Goal: Task Accomplishment & Management: Complete application form

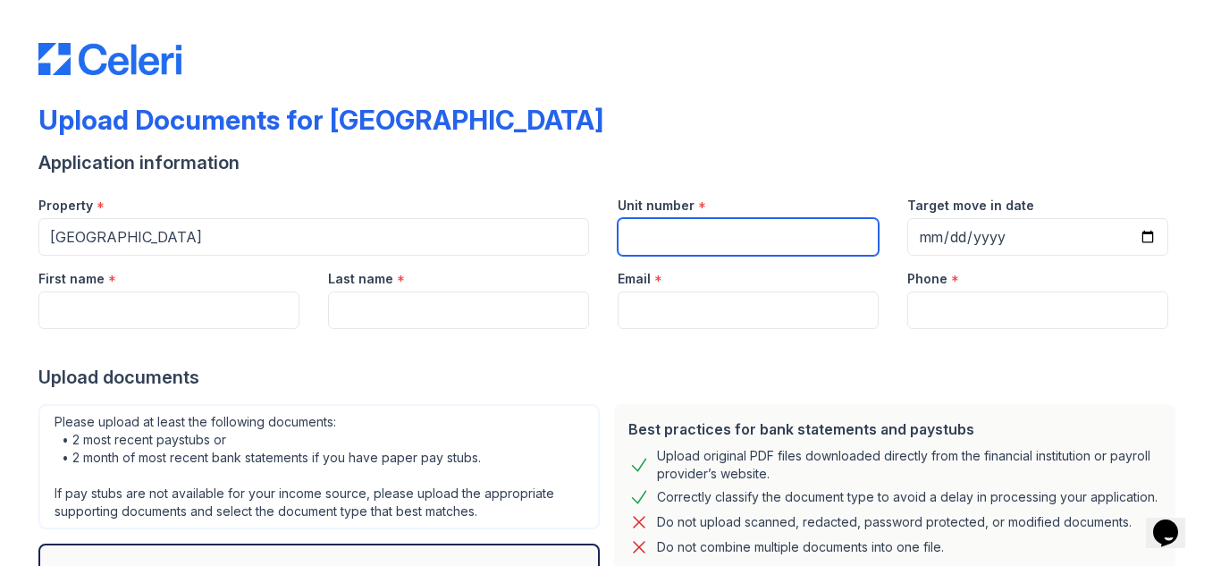
click at [629, 231] on input "Unit number" at bounding box center [748, 237] width 261 height 38
type input "1051F"
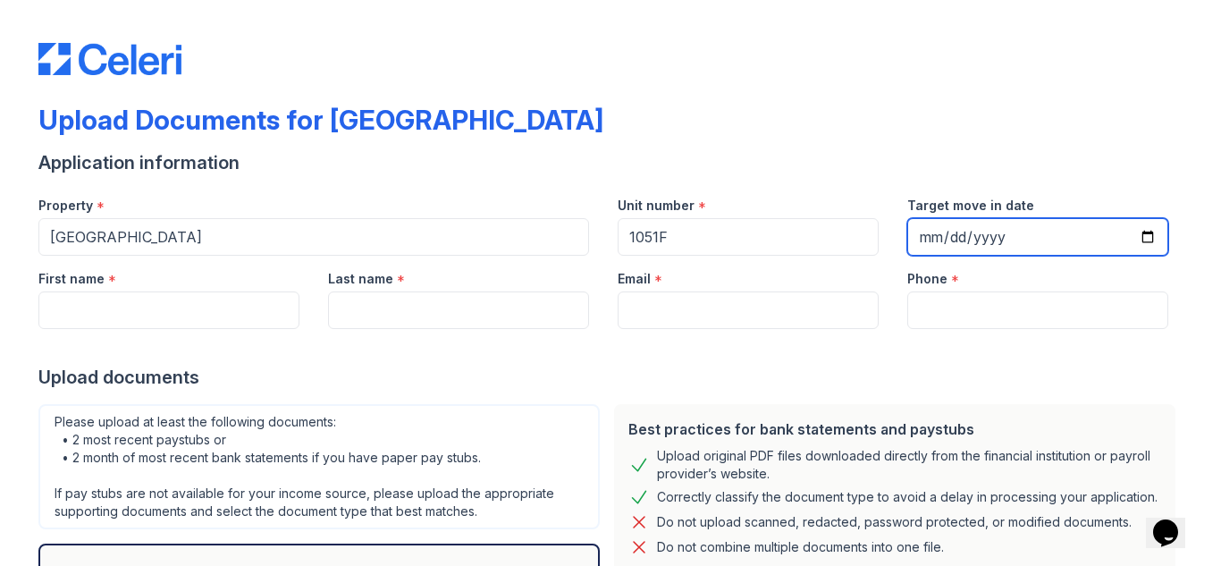
click at [1144, 230] on input "Target move in date" at bounding box center [1037, 237] width 261 height 38
type input "[DATE]"
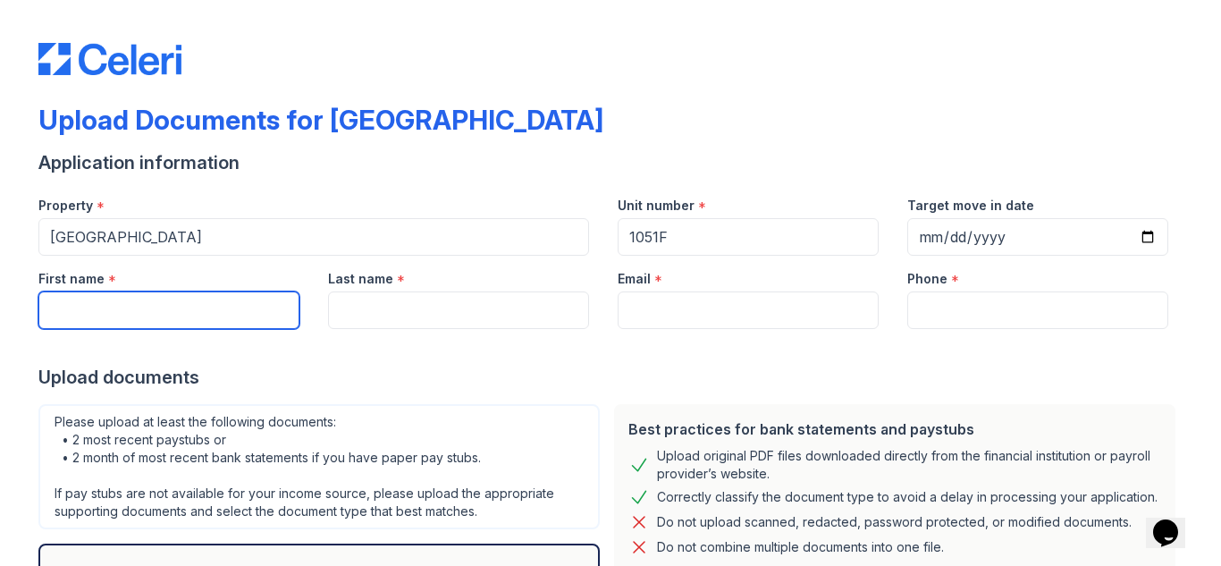
click at [47, 308] on input "First name" at bounding box center [168, 310] width 261 height 38
type input "[PERSON_NAME]"
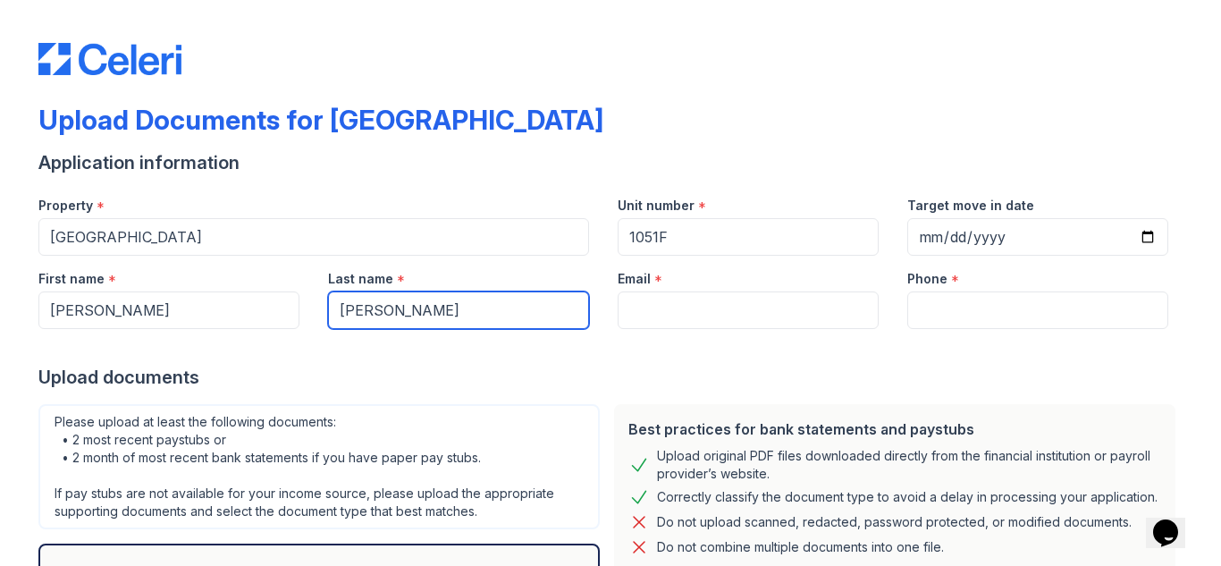
type input "[PERSON_NAME]"
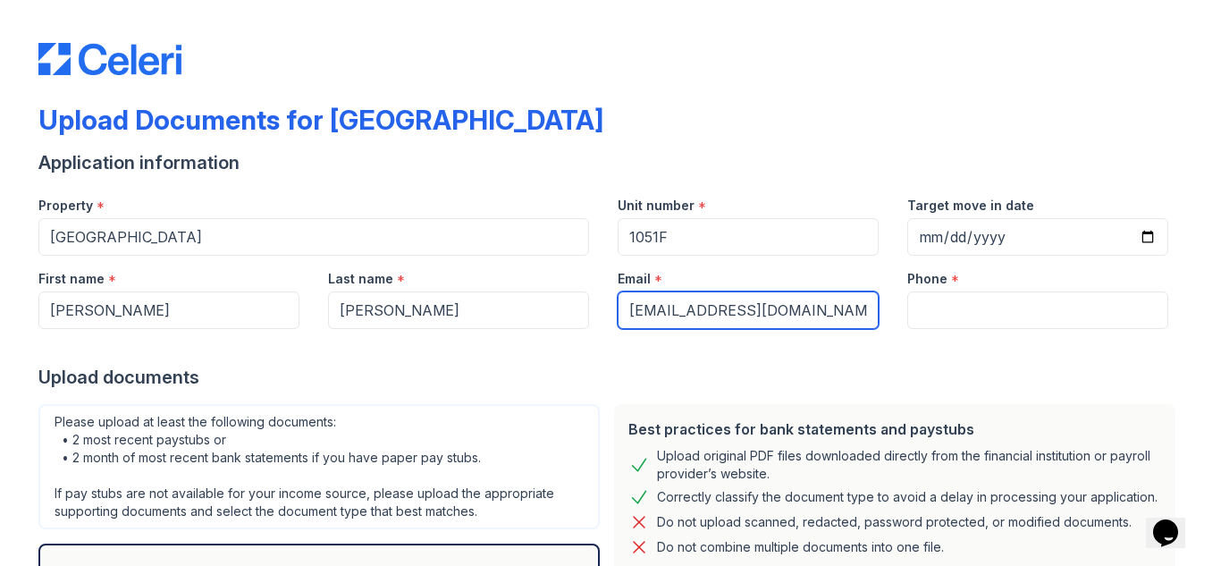
type input "[EMAIL_ADDRESS][DOMAIN_NAME]"
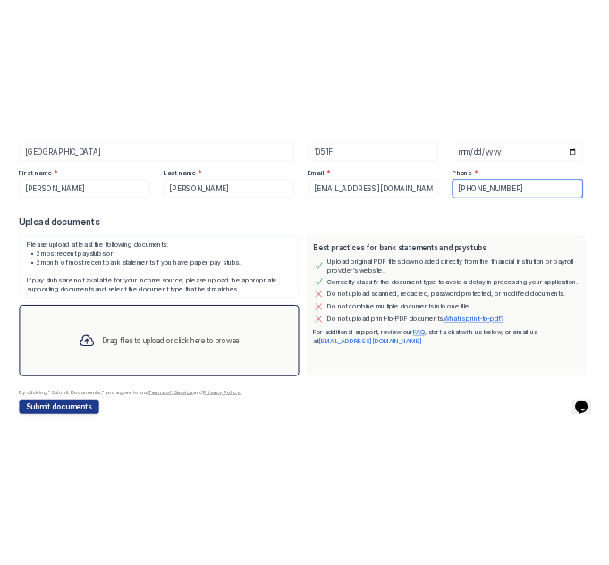
scroll to position [231, 0]
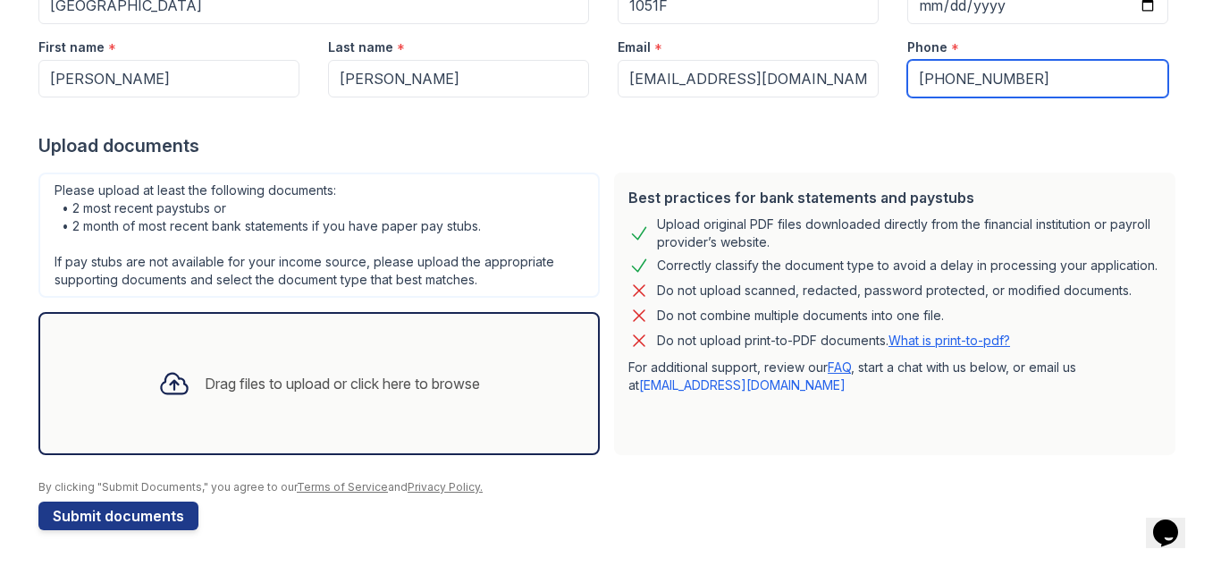
type input "[PHONE_NUMBER]"
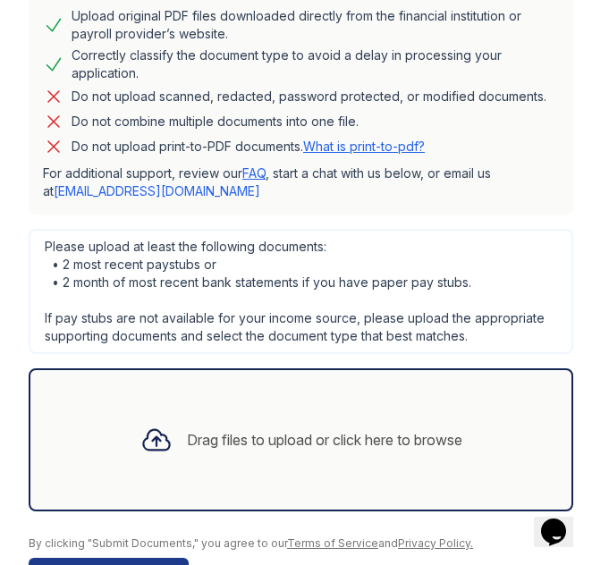
scroll to position [850, 0]
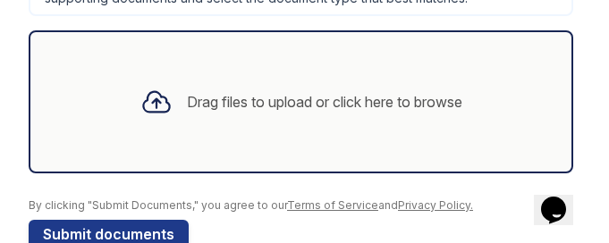
scroll to position [1164, 0]
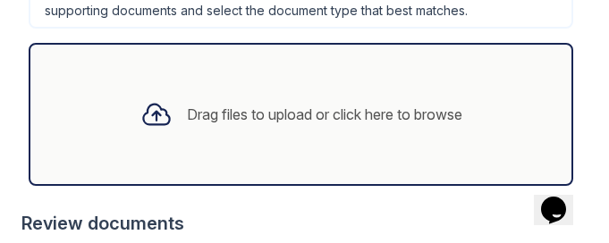
click at [131, 117] on div "Drag files to upload or click here to browse" at bounding box center [301, 114] width 544 height 143
drag, startPoint x: 316, startPoint y: 139, endPoint x: 499, endPoint y: 91, distance: 189.3
click at [499, 91] on div "Drag files to upload or click here to browse" at bounding box center [301, 114] width 544 height 143
click at [373, 104] on div "Drag files to upload or click here to browse" at bounding box center [324, 114] width 275 height 21
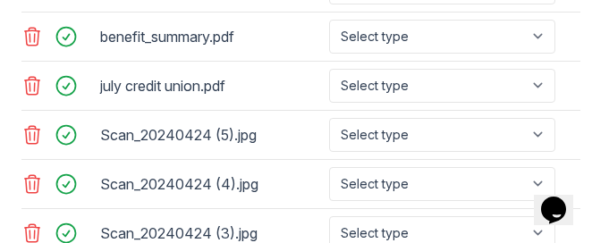
scroll to position [1664, 0]
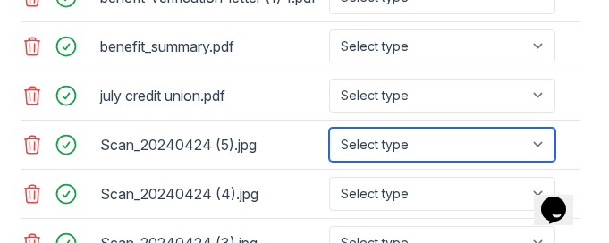
click at [540, 128] on select "Select type Paystub Bank Statement Offer Letter Tax Documents Benefit Award Let…" at bounding box center [442, 145] width 226 height 34
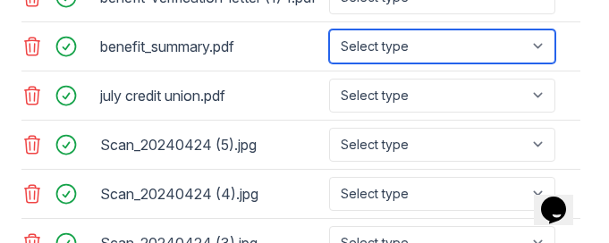
click at [542, 29] on select "Select type Paystub Bank Statement Offer Letter Tax Documents Benefit Award Let…" at bounding box center [442, 46] width 226 height 34
select select "benefit_award_letter"
click at [329, 29] on select "Select type Paystub Bank Statement Offer Letter Tax Documents Benefit Award Let…" at bounding box center [442, 46] width 226 height 34
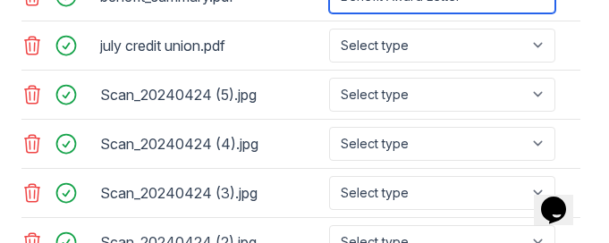
scroll to position [1745, 0]
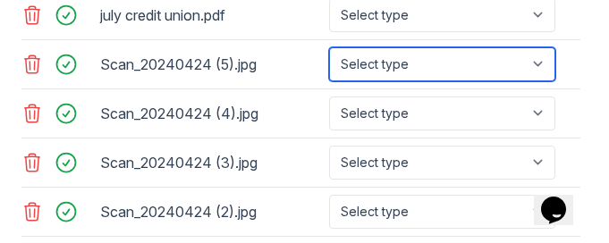
click at [540, 50] on select "Select type Paystub Bank Statement Offer Letter Tax Documents Benefit Award Let…" at bounding box center [442, 64] width 226 height 34
select select "other"
click at [329, 47] on select "Select type Paystub Bank Statement Offer Letter Tax Documents Benefit Award Let…" at bounding box center [442, 64] width 226 height 34
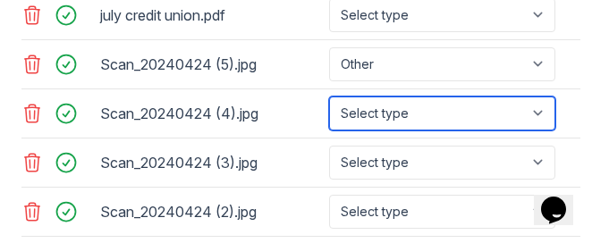
click at [545, 97] on select "Select type Paystub Bank Statement Offer Letter Tax Documents Benefit Award Let…" at bounding box center [442, 114] width 226 height 34
select select "other"
click at [329, 97] on select "Select type Paystub Bank Statement Offer Letter Tax Documents Benefit Award Let…" at bounding box center [442, 114] width 226 height 34
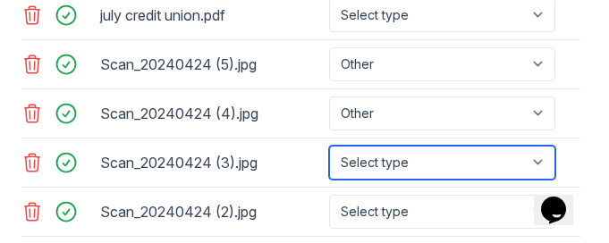
click at [543, 147] on select "Select type Paystub Bank Statement Offer Letter Tax Documents Benefit Award Let…" at bounding box center [442, 163] width 226 height 34
select select "other"
click at [329, 146] on select "Select type Paystub Bank Statement Offer Letter Tax Documents Benefit Award Let…" at bounding box center [442, 163] width 226 height 34
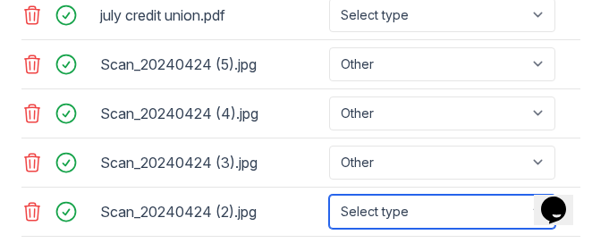
click at [529, 195] on select "Select type Paystub Bank Statement Offer Letter Tax Documents Benefit Award Let…" at bounding box center [442, 212] width 226 height 34
select select "other"
click at [329, 195] on select "Select type Paystub Bank Statement Offer Letter Tax Documents Benefit Award Let…" at bounding box center [442, 212] width 226 height 34
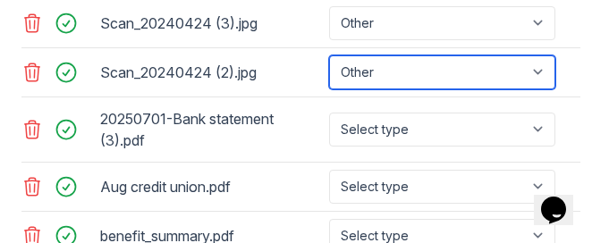
scroll to position [1924, 0]
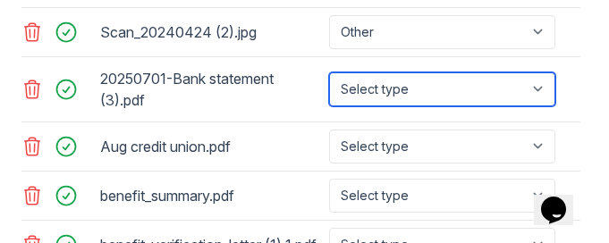
click at [540, 72] on select "Select type Paystub Bank Statement Offer Letter Tax Documents Benefit Award Let…" at bounding box center [442, 89] width 226 height 34
select select "bank_statement"
click at [329, 72] on select "Select type Paystub Bank Statement Offer Letter Tax Documents Benefit Award Let…" at bounding box center [442, 89] width 226 height 34
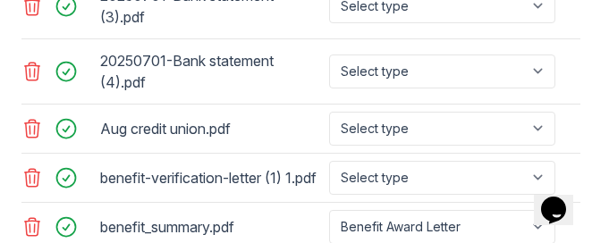
scroll to position [1474, 0]
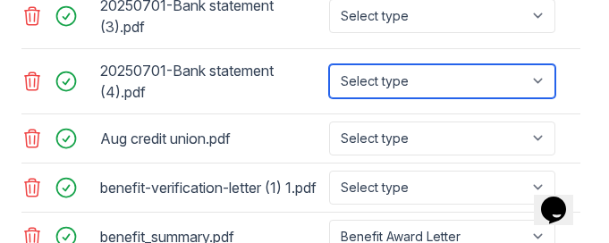
click at [532, 64] on select "Select type Paystub Bank Statement Offer Letter Tax Documents Benefit Award Let…" at bounding box center [442, 81] width 226 height 34
select select "bank_statement"
click at [329, 64] on select "Select type Paystub Bank Statement Offer Letter Tax Documents Benefit Award Let…" at bounding box center [442, 81] width 226 height 34
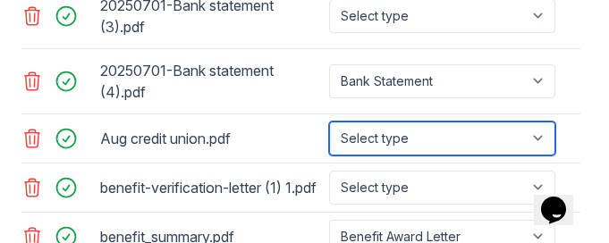
click at [547, 122] on select "Select type Paystub Bank Statement Offer Letter Tax Documents Benefit Award Let…" at bounding box center [442, 139] width 226 height 34
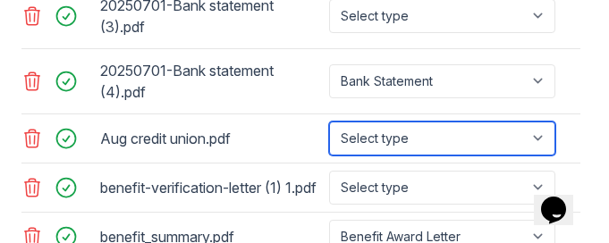
select select "bank_statement"
click at [329, 122] on select "Select type Paystub Bank Statement Offer Letter Tax Documents Benefit Award Let…" at bounding box center [442, 139] width 226 height 34
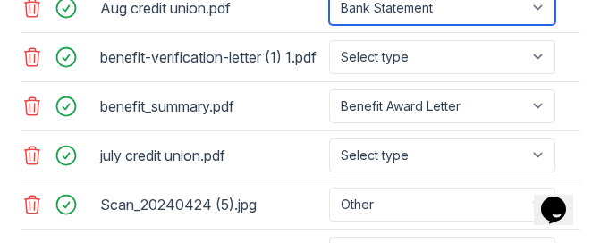
scroll to position [1645, 0]
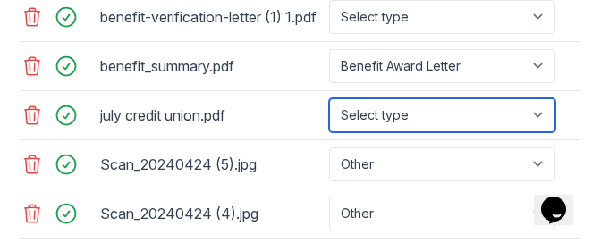
click at [539, 98] on select "Select type Paystub Bank Statement Offer Letter Tax Documents Benefit Award Let…" at bounding box center [442, 115] width 226 height 34
click at [329, 98] on select "Select type Paystub Bank Statement Offer Letter Tax Documents Benefit Award Let…" at bounding box center [442, 115] width 226 height 34
click at [542, 98] on select "Select type Paystub Bank Statement Offer Letter Tax Documents Benefit Award Let…" at bounding box center [442, 115] width 226 height 34
select select "bank_statement"
click at [329, 98] on select "Select type Paystub Bank Statement Offer Letter Tax Documents Benefit Award Let…" at bounding box center [442, 115] width 226 height 34
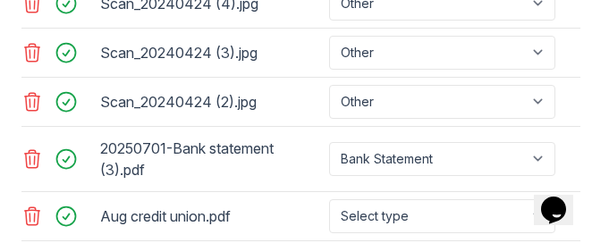
scroll to position [1864, 0]
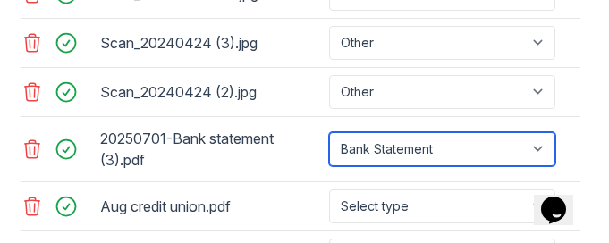
click at [540, 132] on select "Select type Paystub Bank Statement Offer Letter Tax Documents Benefit Award Let…" at bounding box center [442, 149] width 226 height 34
click at [329, 132] on select "Select type Paystub Bank Statement Offer Letter Tax Documents Benefit Award Let…" at bounding box center [442, 149] width 226 height 34
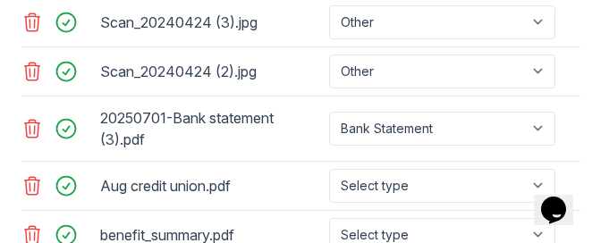
scroll to position [1885, 0]
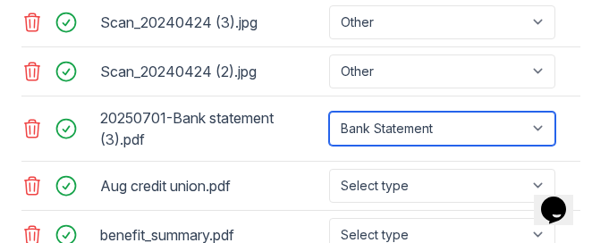
click at [539, 112] on select "Select type Paystub Bank Statement Offer Letter Tax Documents Benefit Award Let…" at bounding box center [442, 129] width 226 height 34
click at [329, 112] on select "Select type Paystub Bank Statement Offer Letter Tax Documents Benefit Award Let…" at bounding box center [442, 129] width 226 height 34
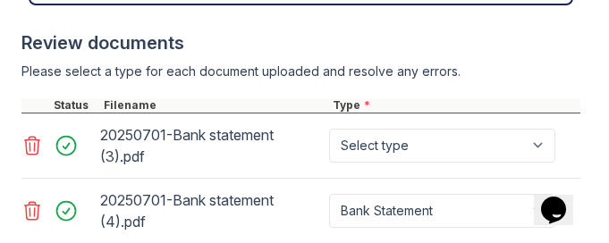
scroll to position [1354, 0]
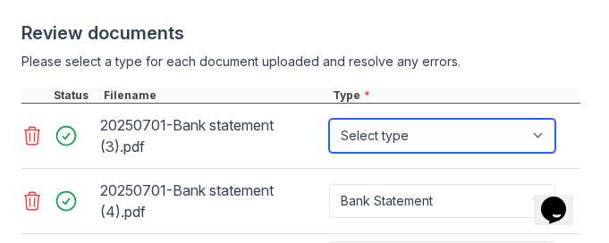
click at [541, 119] on select "Select type Paystub Bank Statement Offer Letter Tax Documents Benefit Award Let…" at bounding box center [442, 136] width 226 height 34
select select "bank_statement"
click at [329, 119] on select "Select type Paystub Bank Statement Offer Letter Tax Documents Benefit Award Let…" at bounding box center [442, 136] width 226 height 34
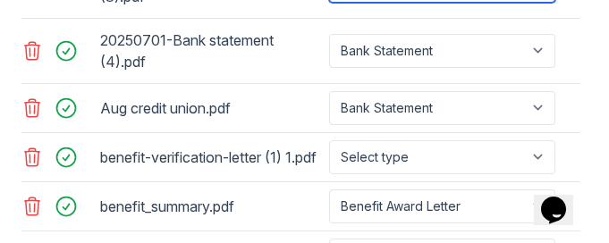
scroll to position [1544, 0]
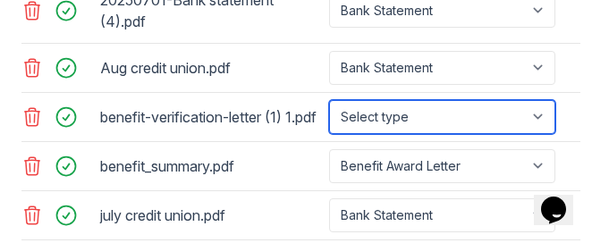
click at [540, 100] on select "Select type Paystub Bank Statement Offer Letter Tax Documents Benefit Award Let…" at bounding box center [442, 117] width 226 height 34
select select "benefit_award_letter"
click at [329, 100] on select "Select type Paystub Bank Statement Offer Letter Tax Documents Benefit Award Let…" at bounding box center [442, 117] width 226 height 34
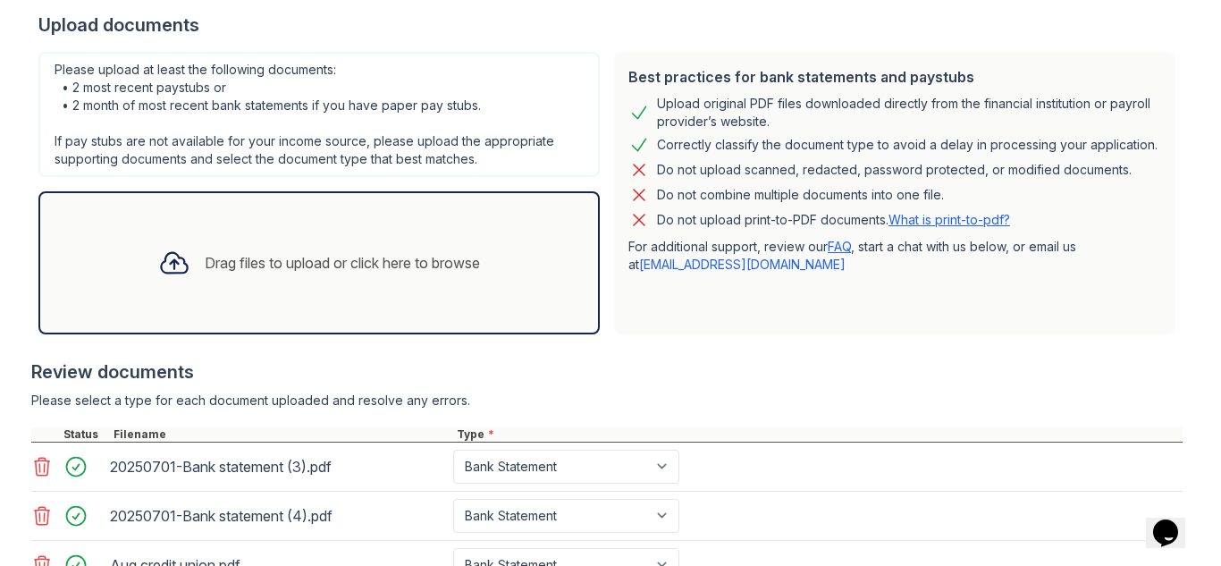
scroll to position [84, 0]
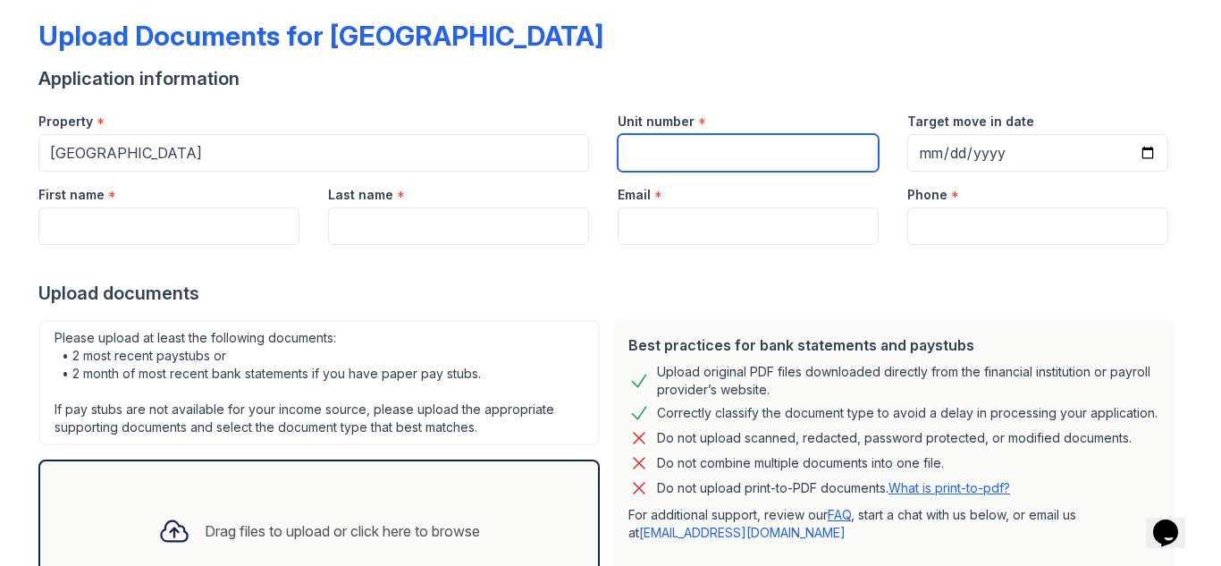
click at [650, 156] on input "Unit number" at bounding box center [748, 153] width 261 height 38
type input "1051F"
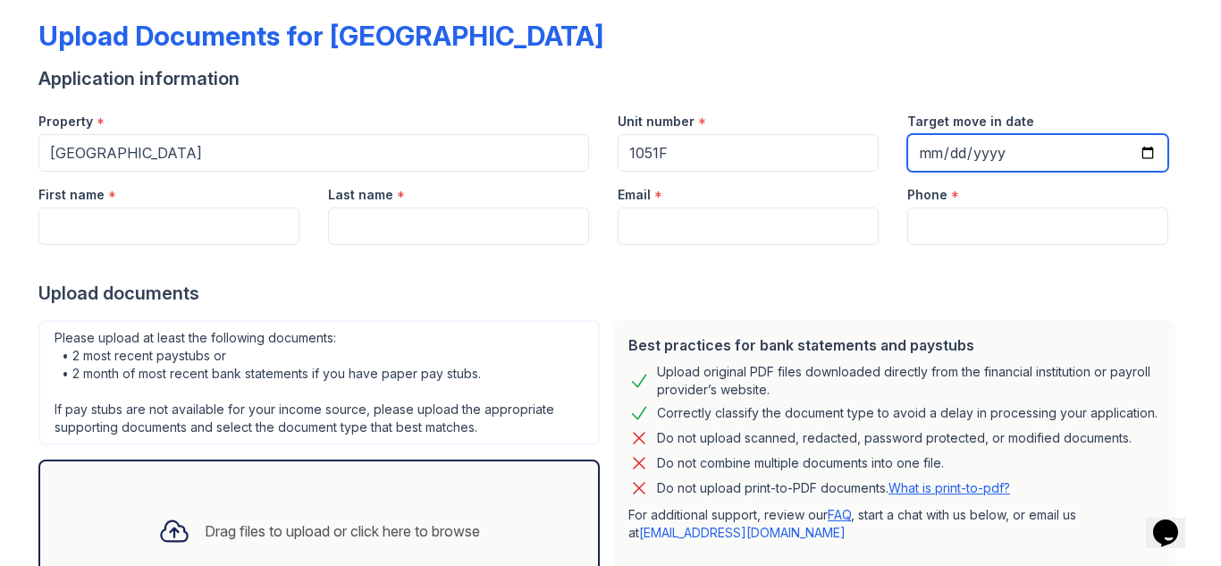
click at [1140, 152] on input "Target move in date" at bounding box center [1037, 153] width 261 height 38
type input "[DATE]"
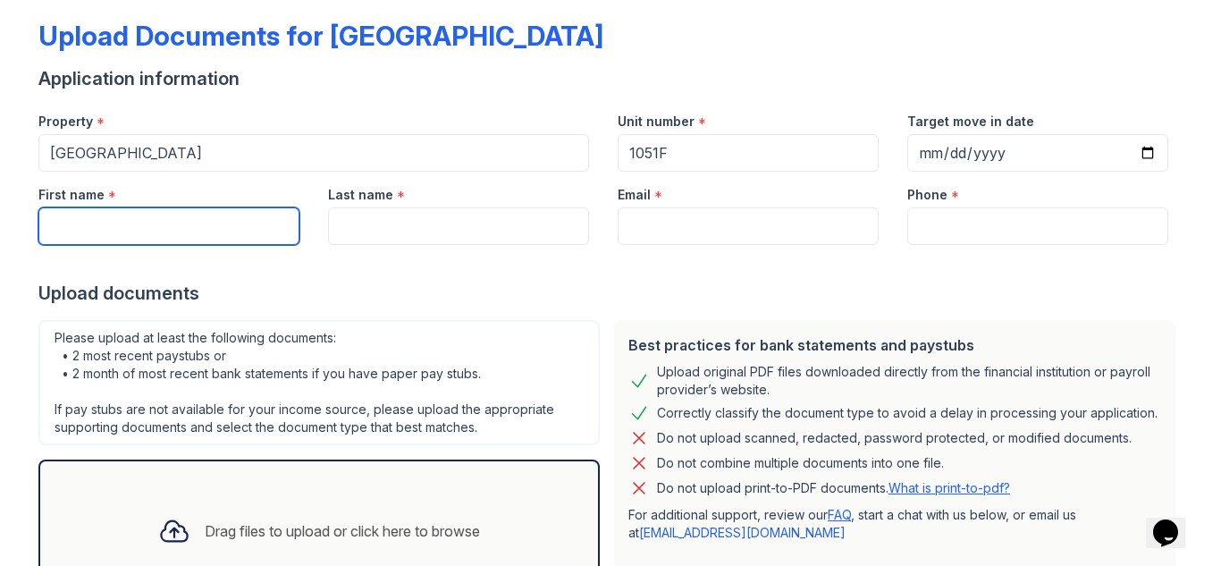
click at [64, 225] on input "First name" at bounding box center [168, 226] width 261 height 38
type input "[PERSON_NAME]"
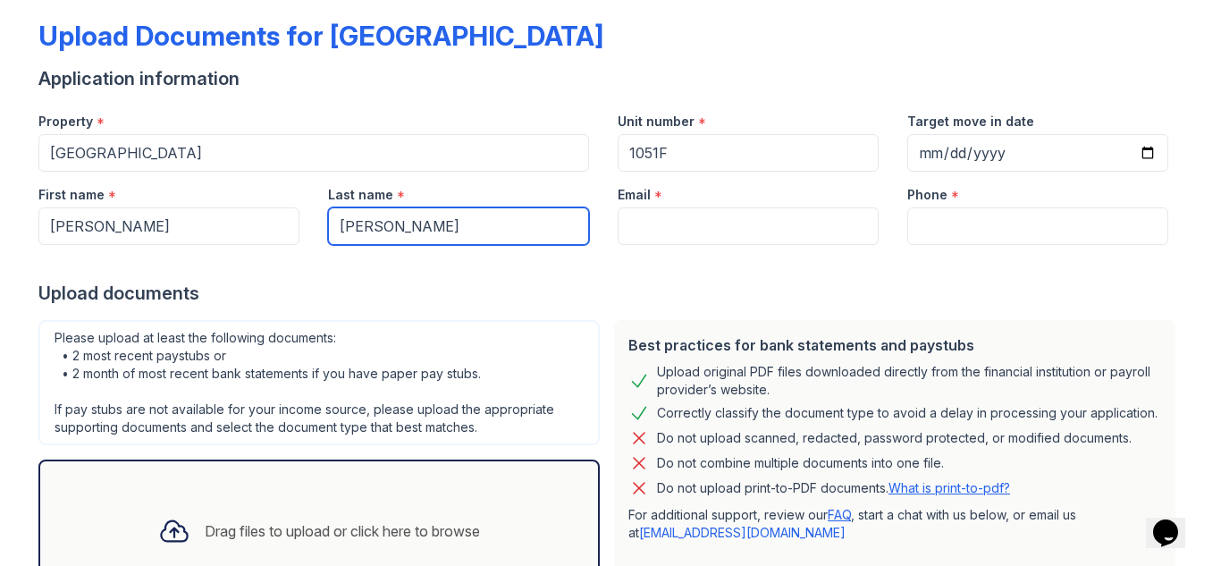
type input "[PERSON_NAME]"
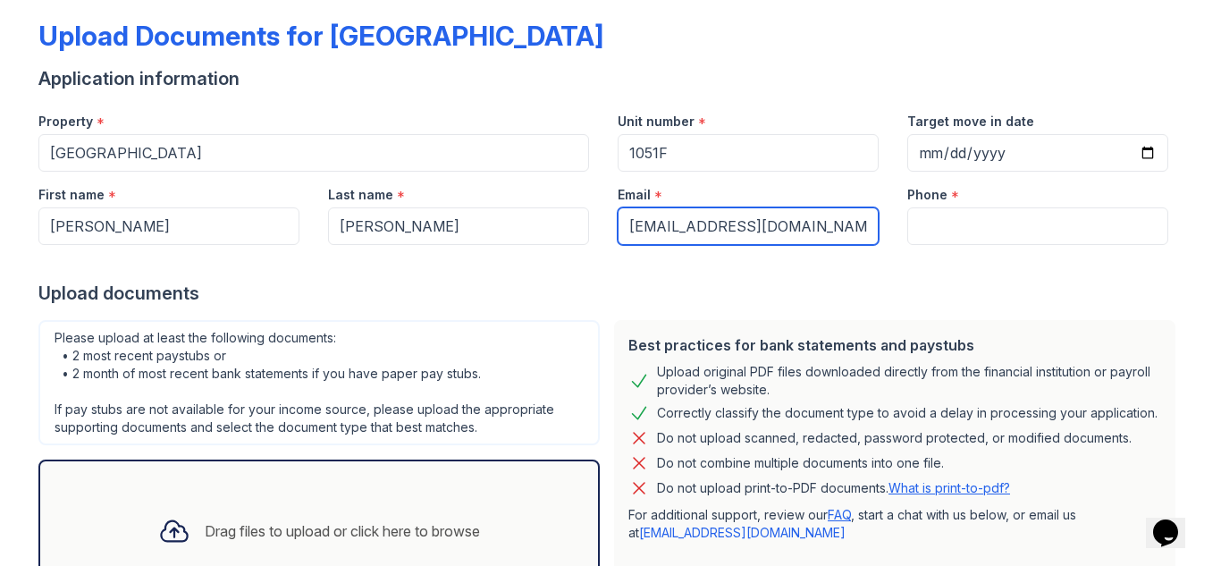
type input "[EMAIL_ADDRESS][DOMAIN_NAME]"
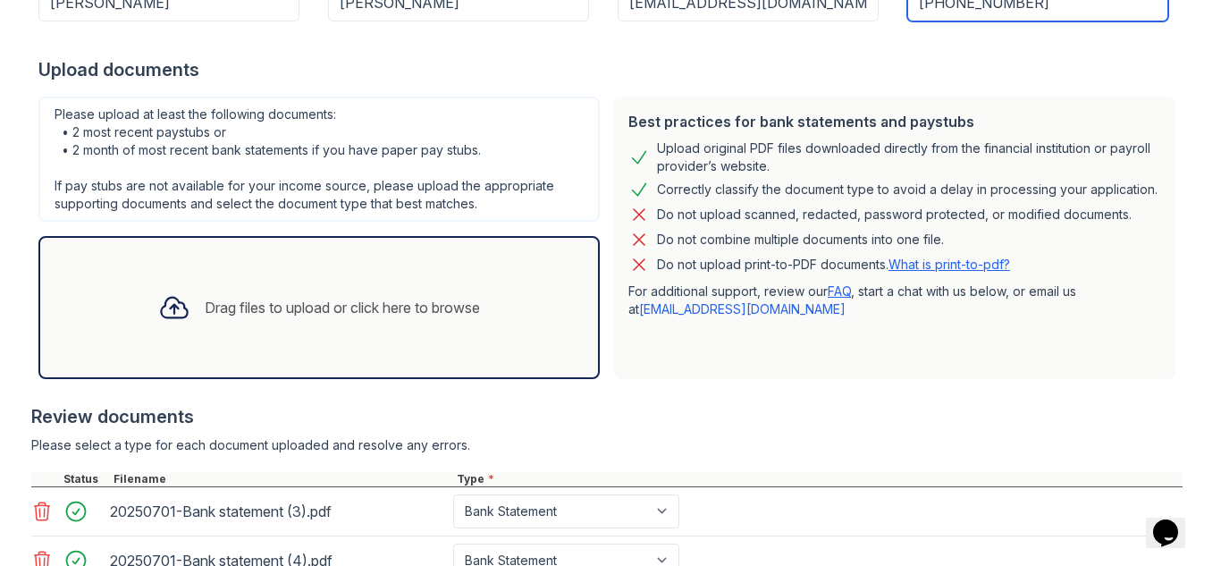
scroll to position [326, 0]
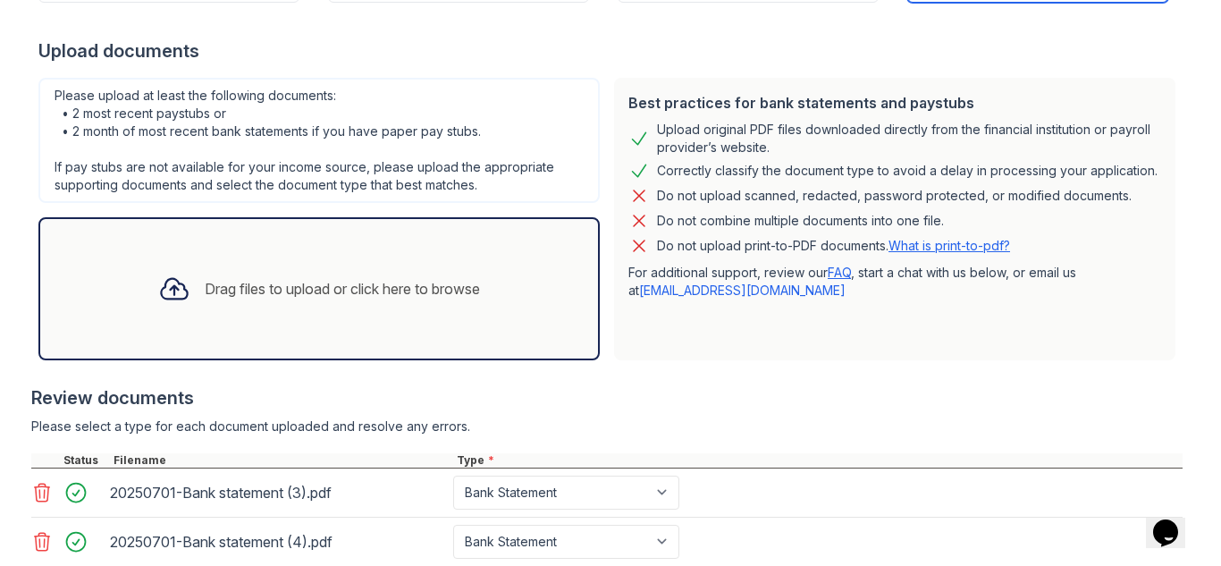
type input "[PHONE_NUMBER]"
click at [455, 286] on div "Drag files to upload or click here to browse" at bounding box center [342, 288] width 275 height 21
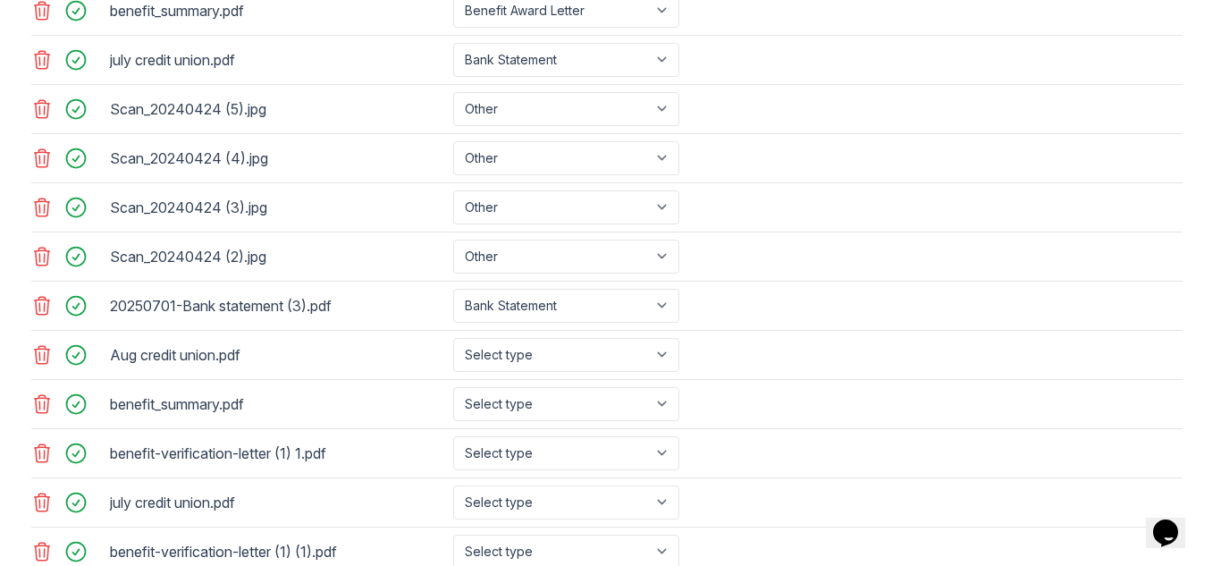
scroll to position [1016, 0]
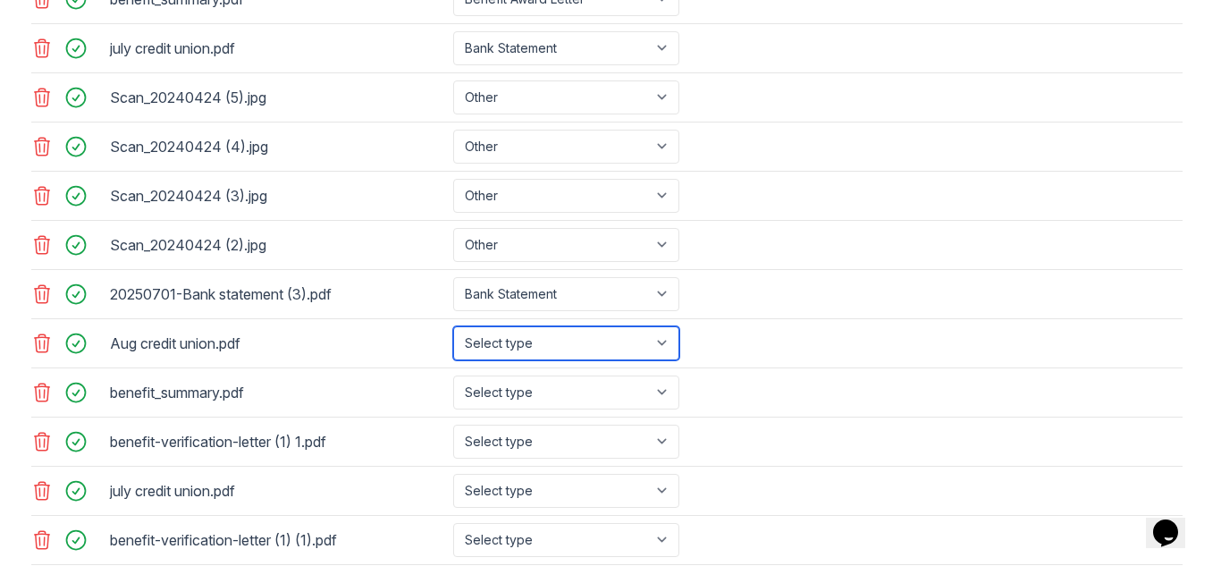
click at [661, 341] on select "Select type Paystub Bank Statement Offer Letter Tax Documents Benefit Award Let…" at bounding box center [566, 343] width 226 height 34
select select "bank_statement"
click at [453, 326] on select "Select type Paystub Bank Statement Offer Letter Tax Documents Benefit Award Let…" at bounding box center [566, 343] width 226 height 34
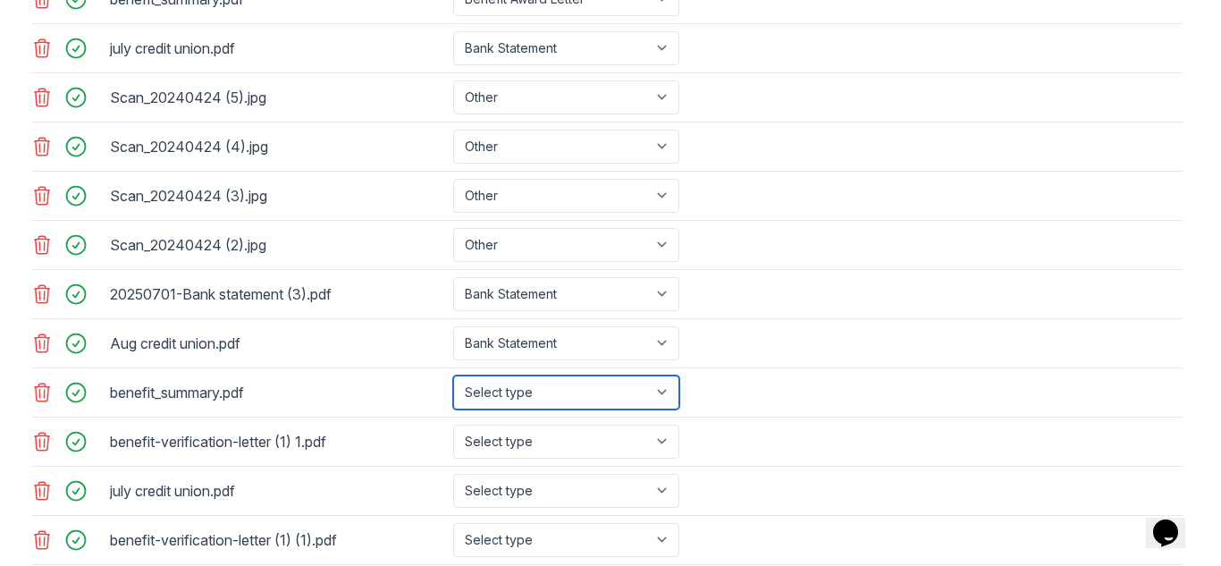
click at [660, 388] on select "Select type Paystub Bank Statement Offer Letter Tax Documents Benefit Award Let…" at bounding box center [566, 392] width 226 height 34
select select "benefit_award_letter"
click at [453, 375] on select "Select type Paystub Bank Statement Offer Letter Tax Documents Benefit Award Let…" at bounding box center [566, 392] width 226 height 34
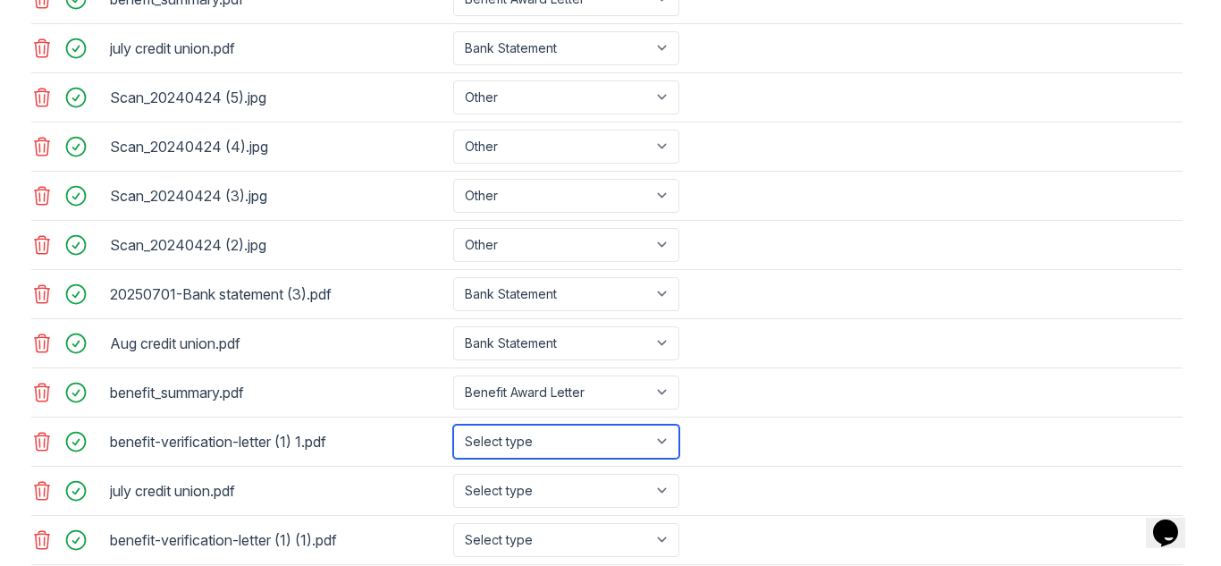
click at [659, 440] on select "Select type Paystub Bank Statement Offer Letter Tax Documents Benefit Award Let…" at bounding box center [566, 442] width 226 height 34
select select "benefit_award_letter"
click at [453, 425] on select "Select type Paystub Bank Statement Offer Letter Tax Documents Benefit Award Let…" at bounding box center [566, 442] width 226 height 34
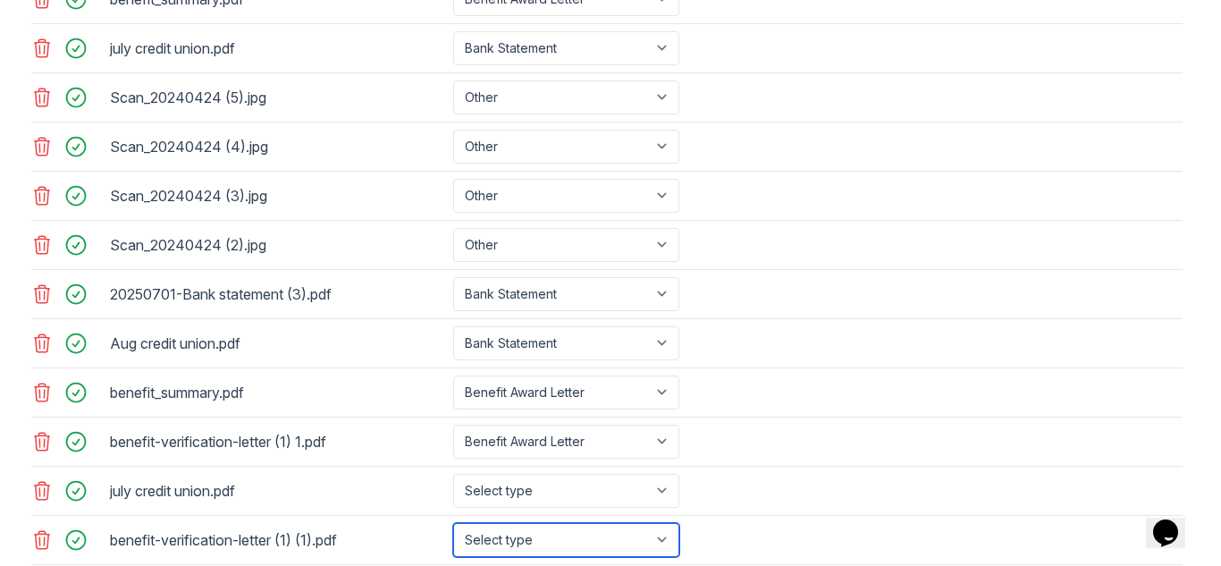
click at [660, 537] on select "Select type Paystub Bank Statement Offer Letter Tax Documents Benefit Award Let…" at bounding box center [566, 540] width 226 height 34
click at [794, 428] on div "benefit-verification-letter (1) 1.pdf Select type Paystub Bank Statement Offer …" at bounding box center [606, 441] width 1151 height 49
click at [654, 534] on select "Select type Paystub Bank Statement Offer Letter Tax Documents Benefit Award Let…" at bounding box center [566, 540] width 226 height 34
select select "benefit_award_letter"
click at [453, 523] on select "Select type Paystub Bank Statement Offer Letter Tax Documents Benefit Award Let…" at bounding box center [566, 540] width 226 height 34
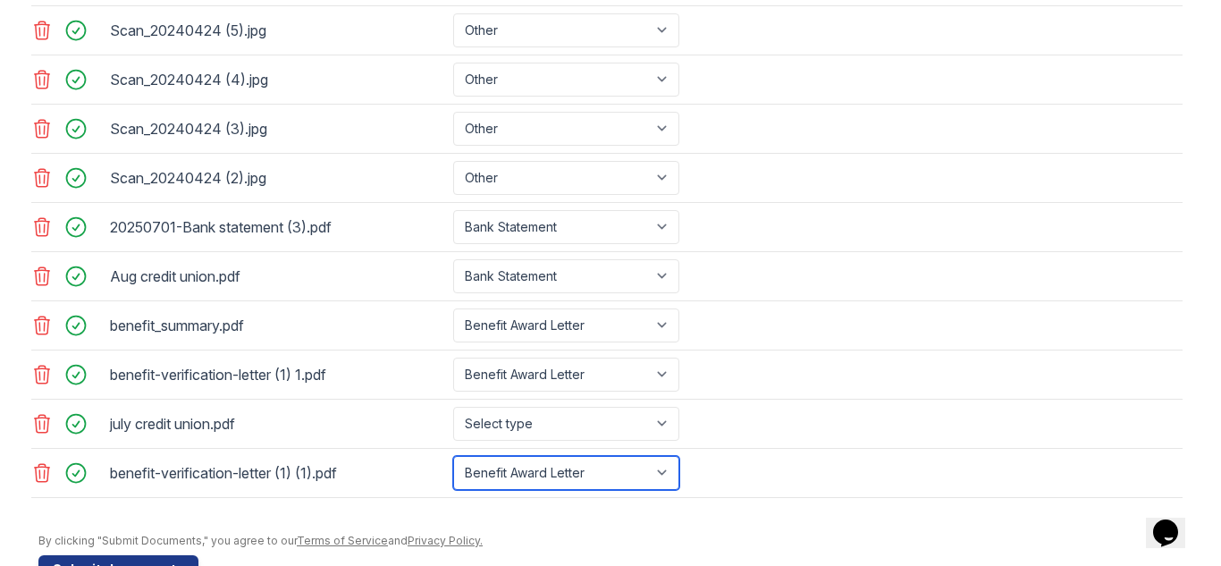
scroll to position [1137, 0]
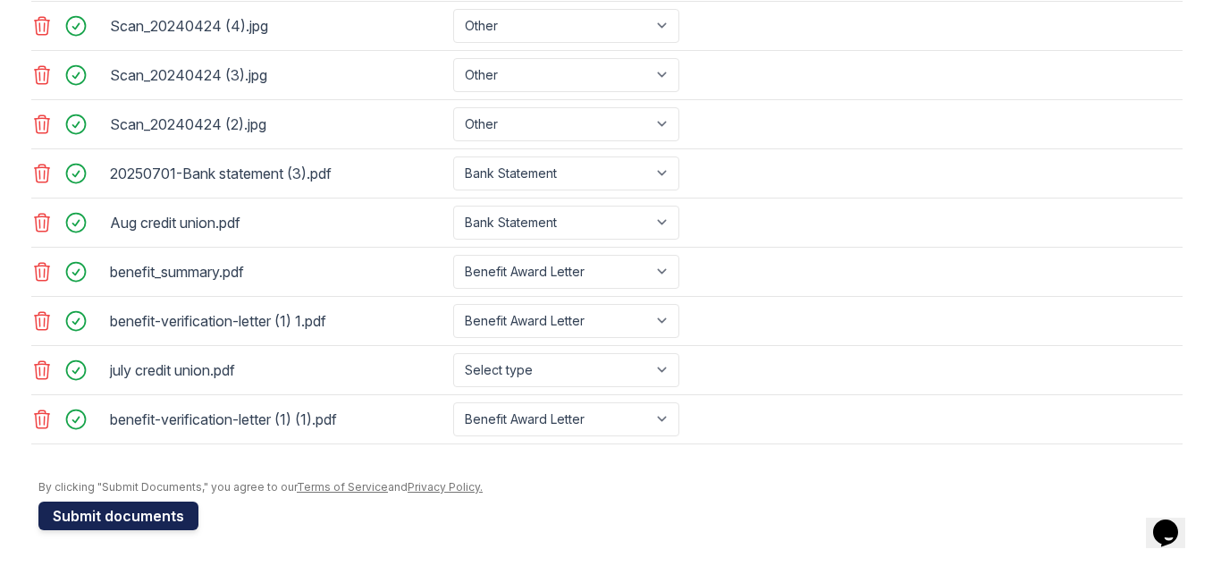
click at [126, 514] on button "Submit documents" at bounding box center [118, 515] width 160 height 29
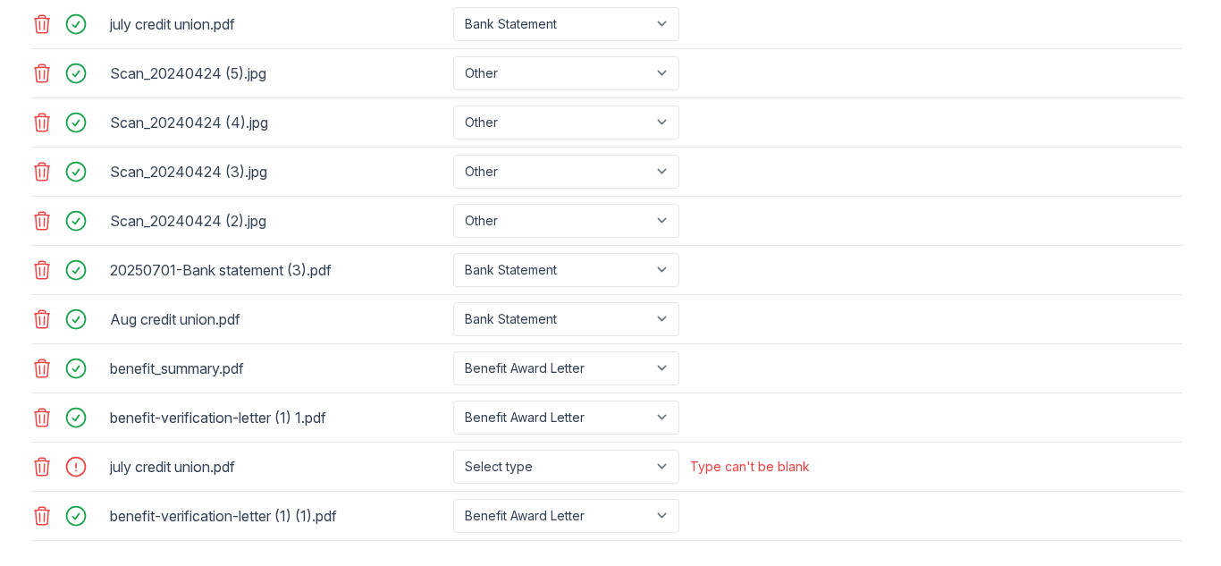
scroll to position [1111, 0]
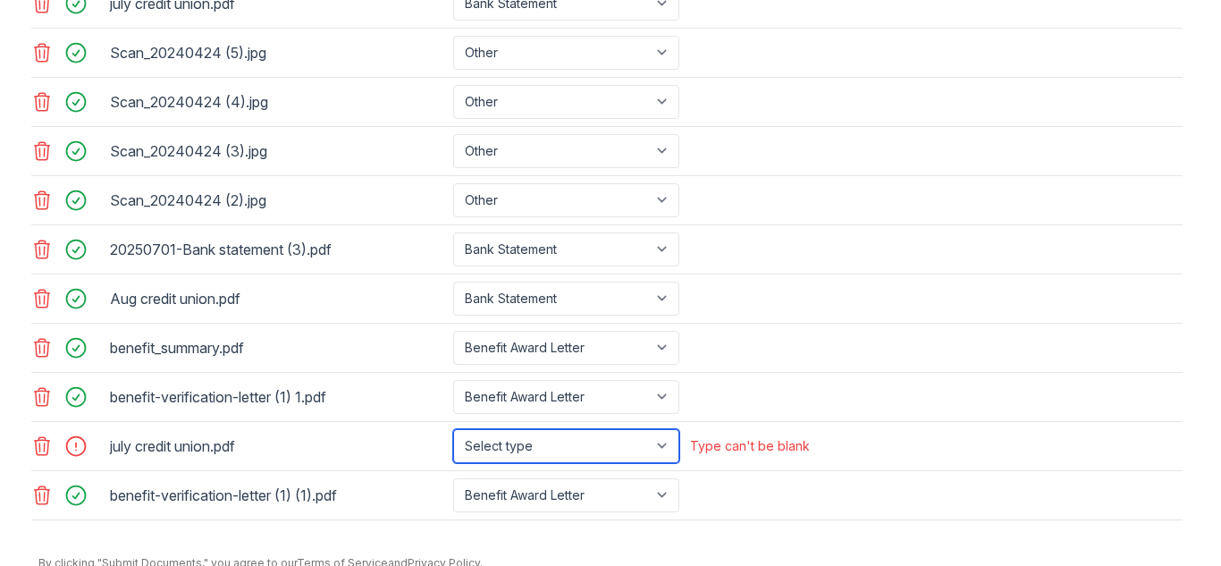
click at [660, 446] on select "Select type Paystub Bank Statement Offer Letter Tax Documents Benefit Award Let…" at bounding box center [566, 446] width 226 height 34
select select "bank_statement"
click at [453, 429] on select "Select type Paystub Bank Statement Offer Letter Tax Documents Benefit Award Let…" at bounding box center [566, 446] width 226 height 34
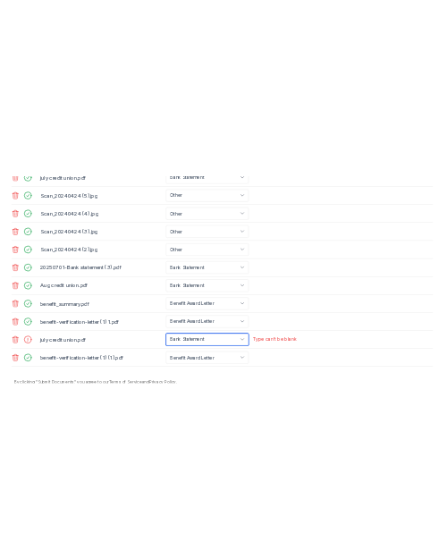
scroll to position [1187, 0]
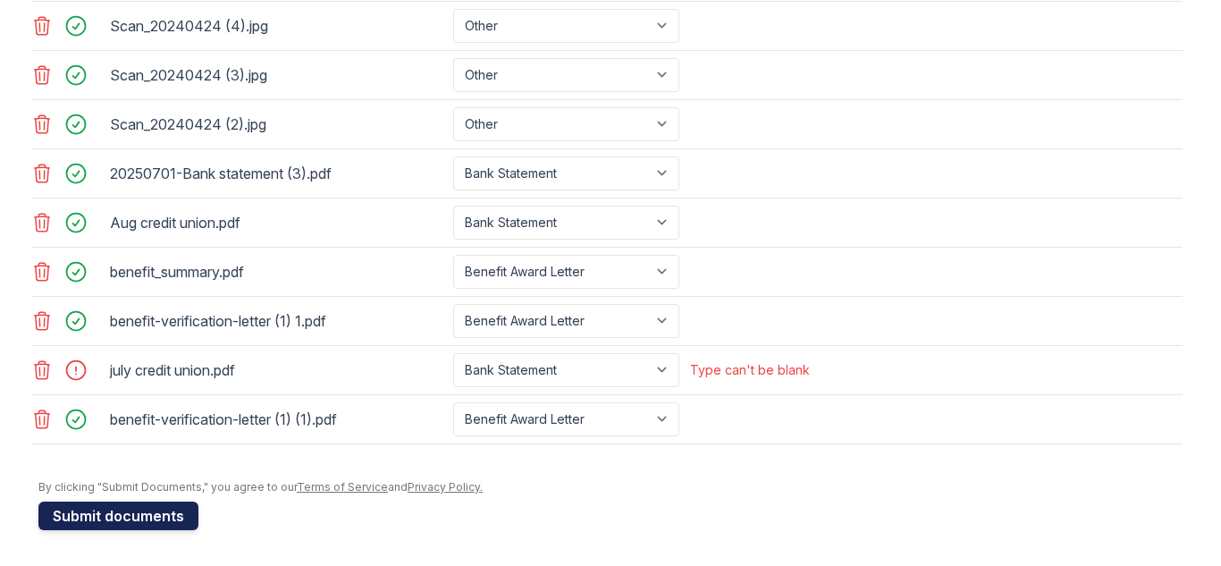
click at [137, 515] on button "Submit documents" at bounding box center [118, 515] width 160 height 29
